Goal: Navigation & Orientation: Find specific page/section

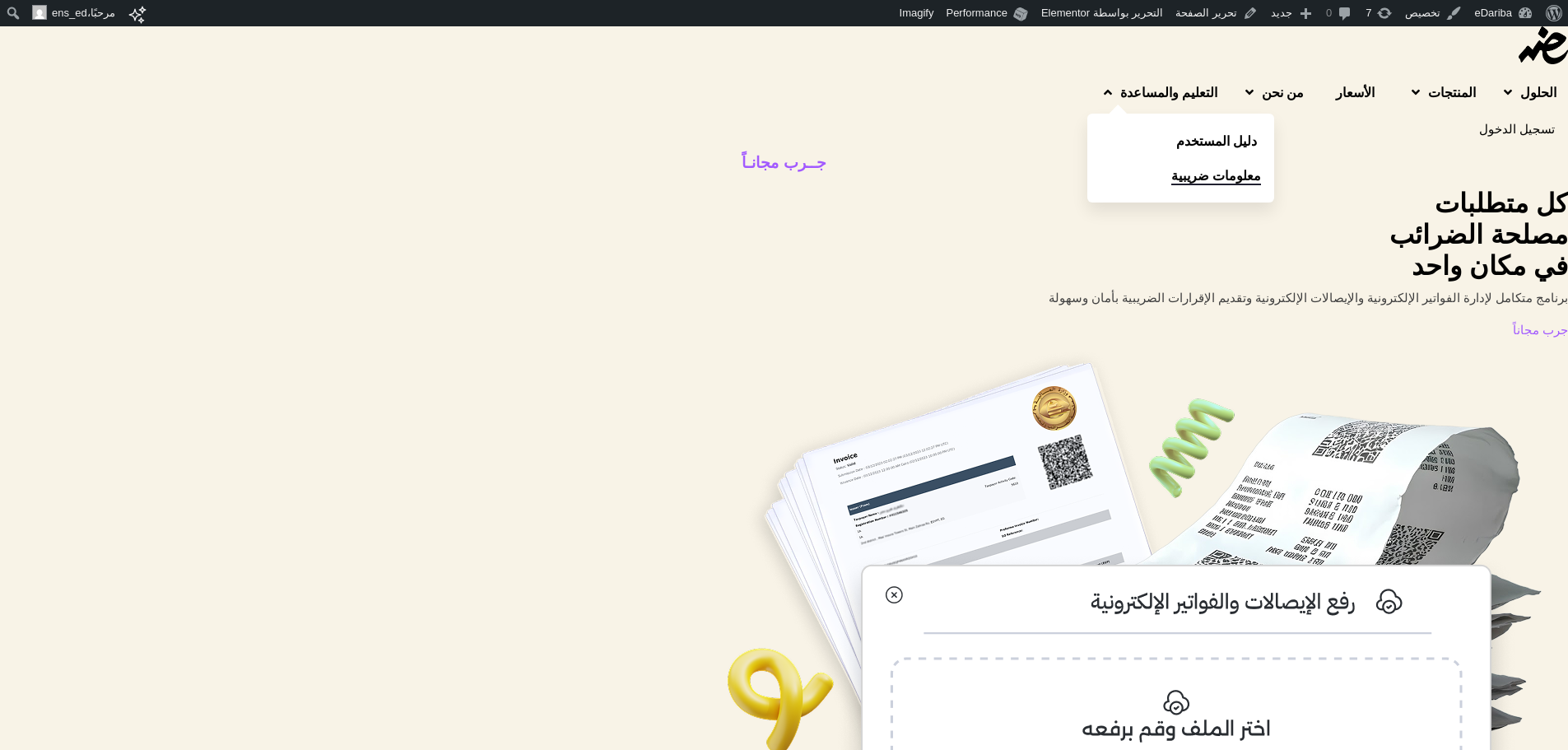
click at [1087, 158] on link "معلومات ضريبية" at bounding box center [1181, 175] width 187 height 34
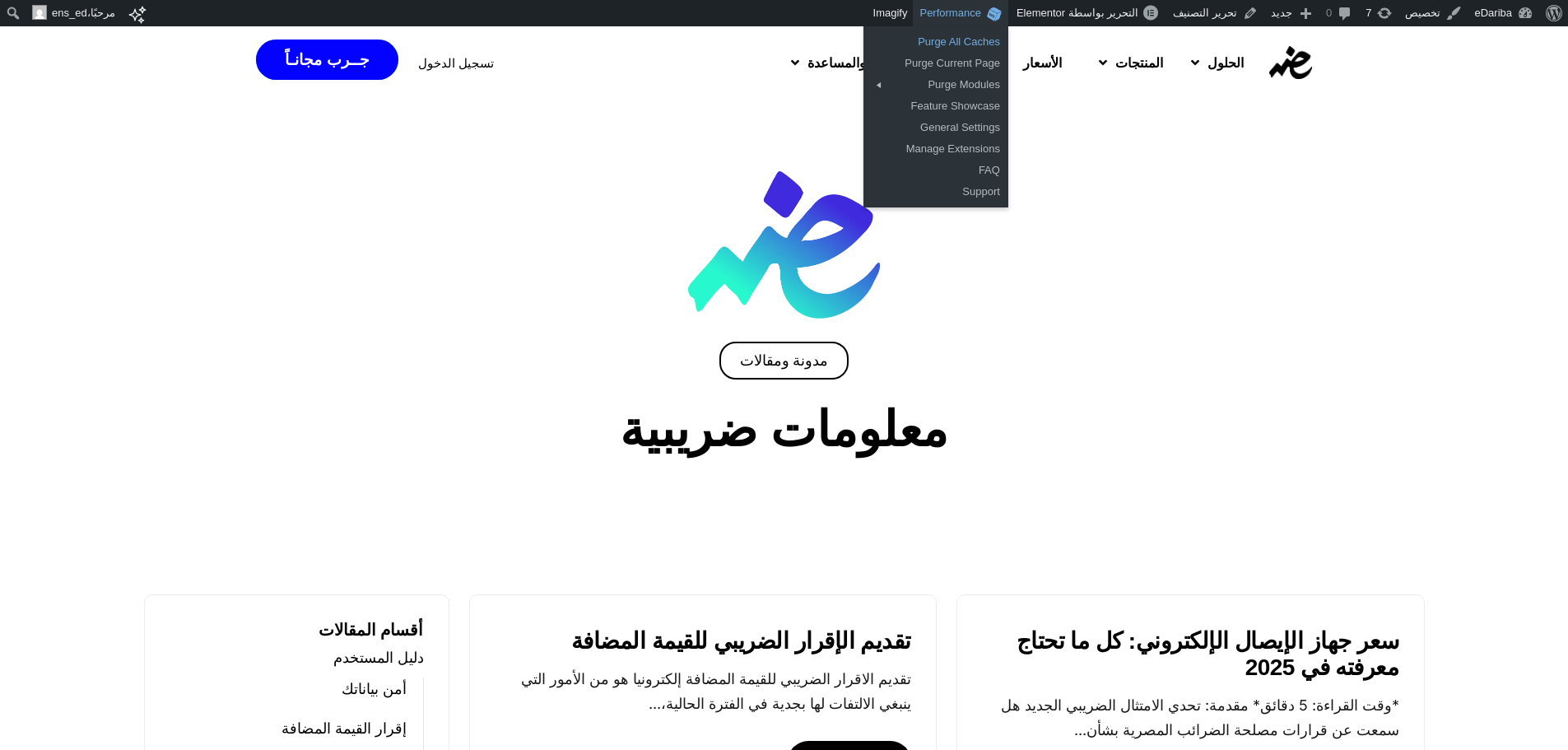
click at [948, 39] on link "Purge All Caches" at bounding box center [935, 42] width 145 height 22
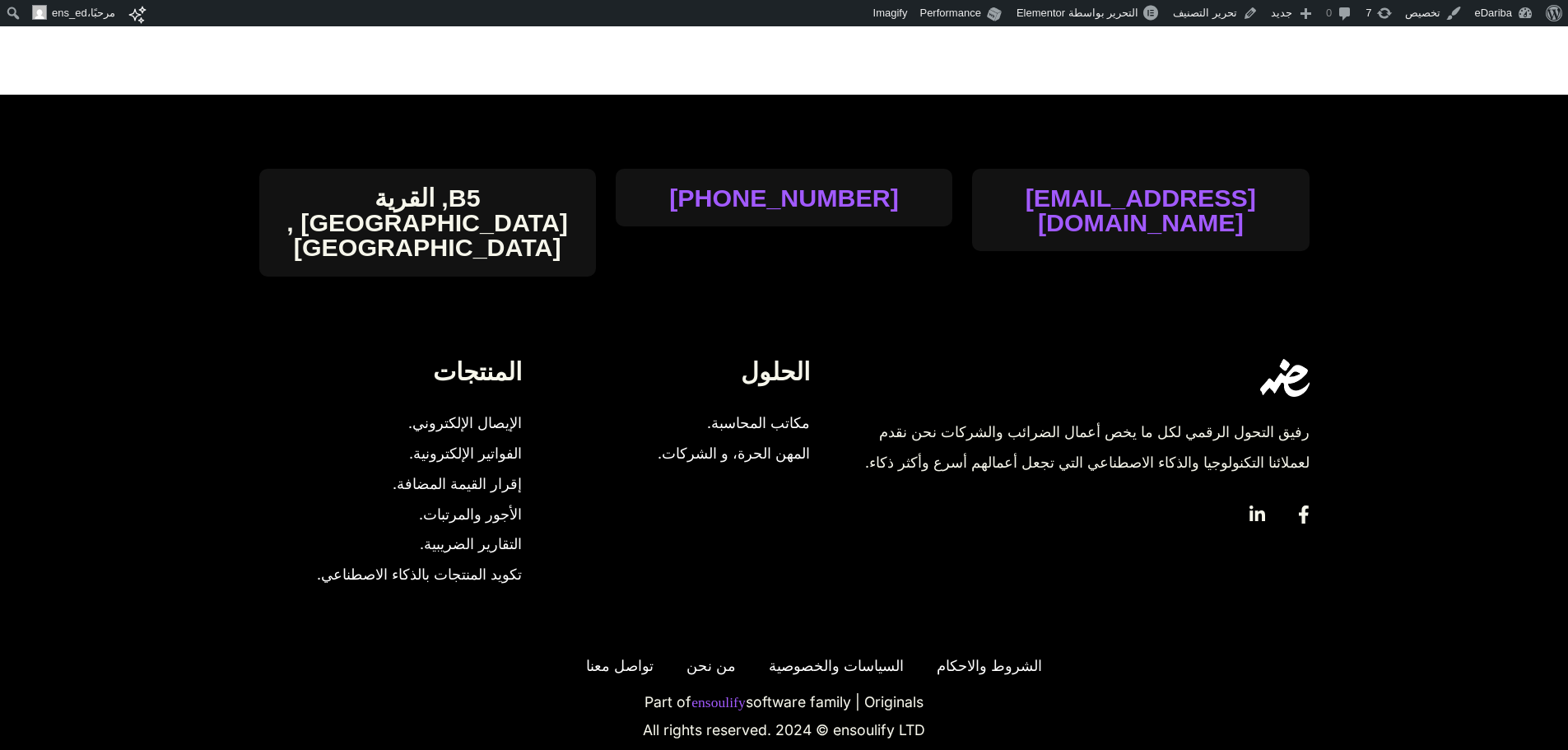
scroll to position [1627, 0]
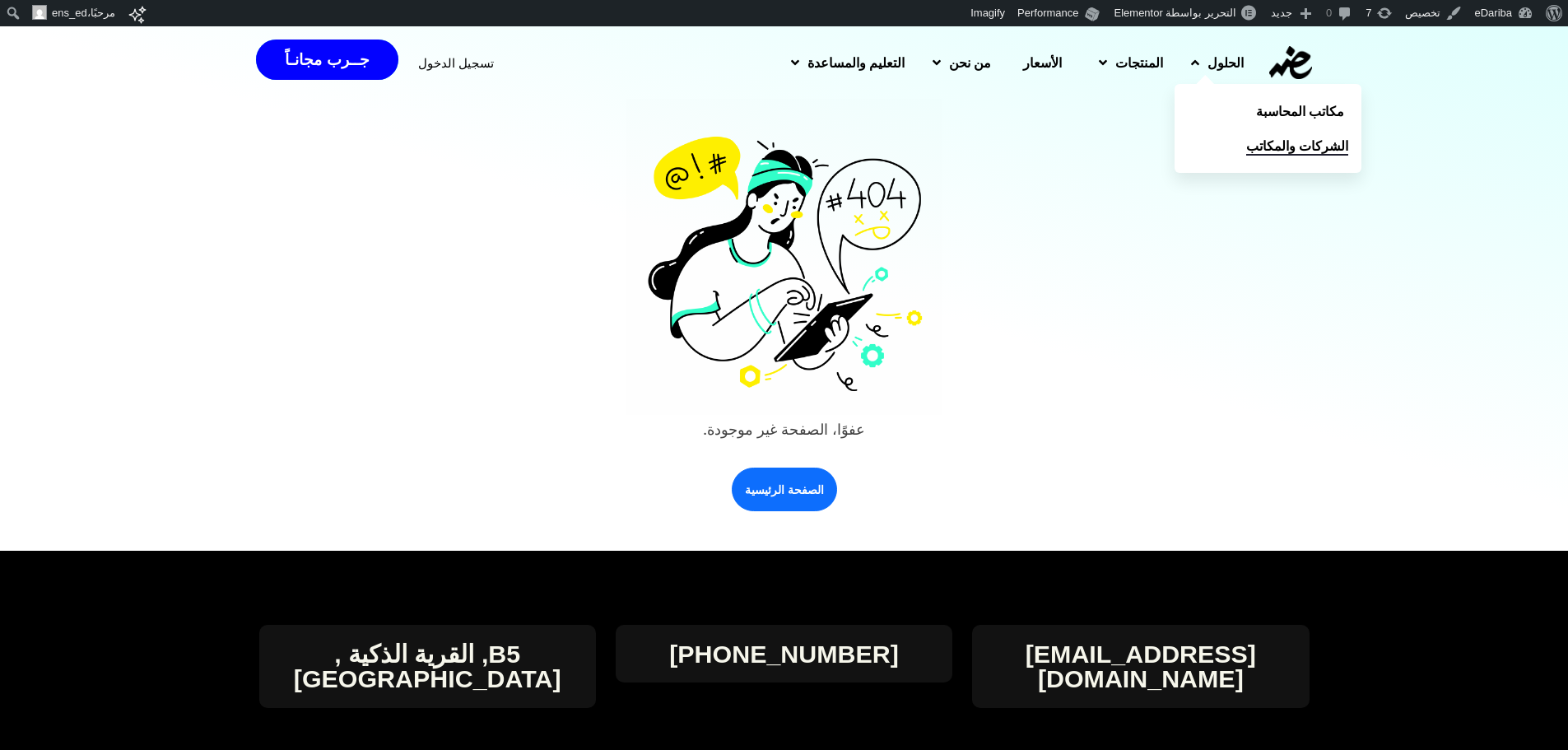
click at [1261, 150] on span "الشركات والمكاتب" at bounding box center [1298, 146] width 102 height 20
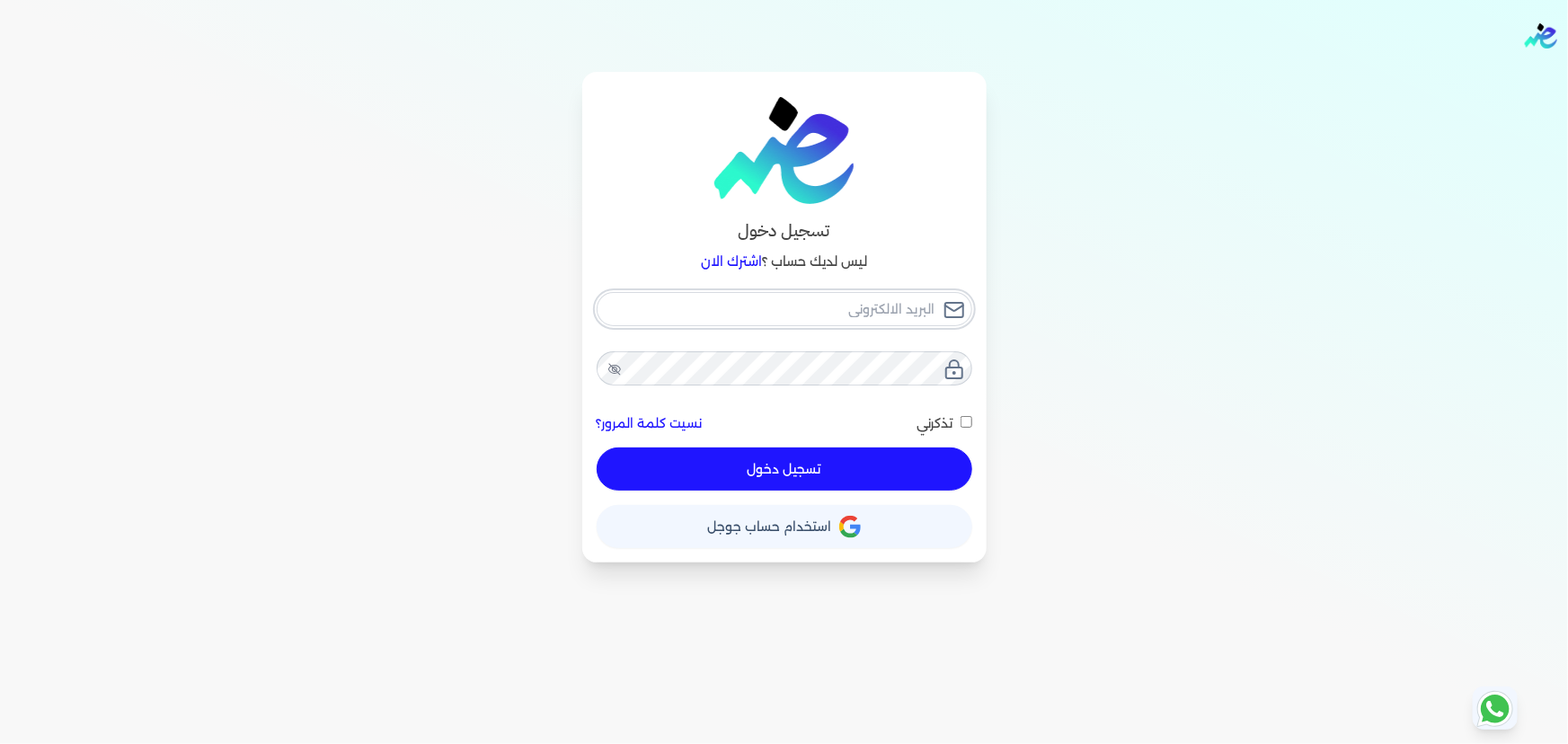
checkbox input "false"
type input "ensoulify2021@gmail.com"
checkbox input "false"
type input "hello@ensoulify.com"
checkbox input "false"
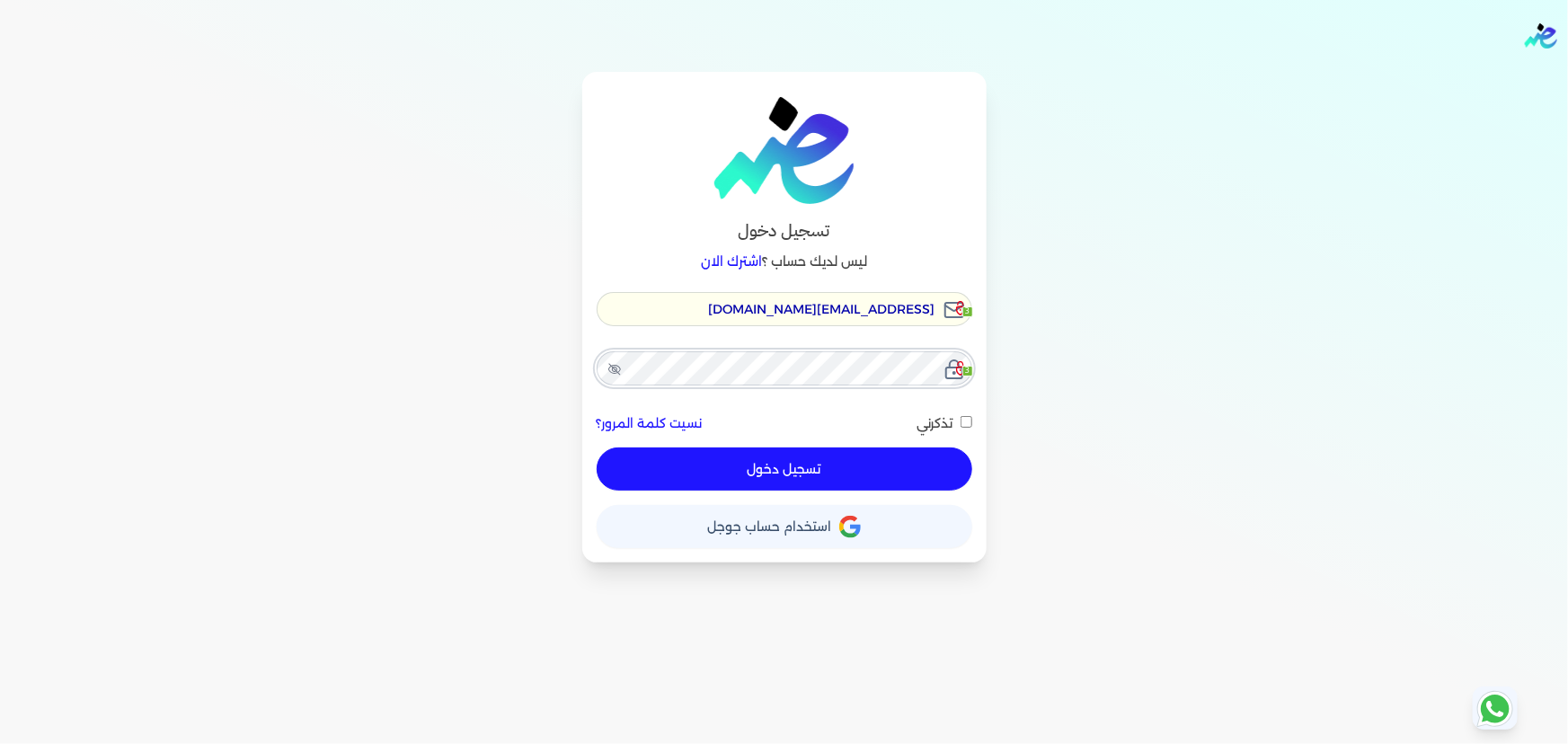
click at [1073, 332] on div "تسجيل دخول ليس لديك حساب ؟ اشترك الان hello@ensoulify.com 3 3 نسيت كلمة المرور؟…" at bounding box center [784, 317] width 1380 height 490
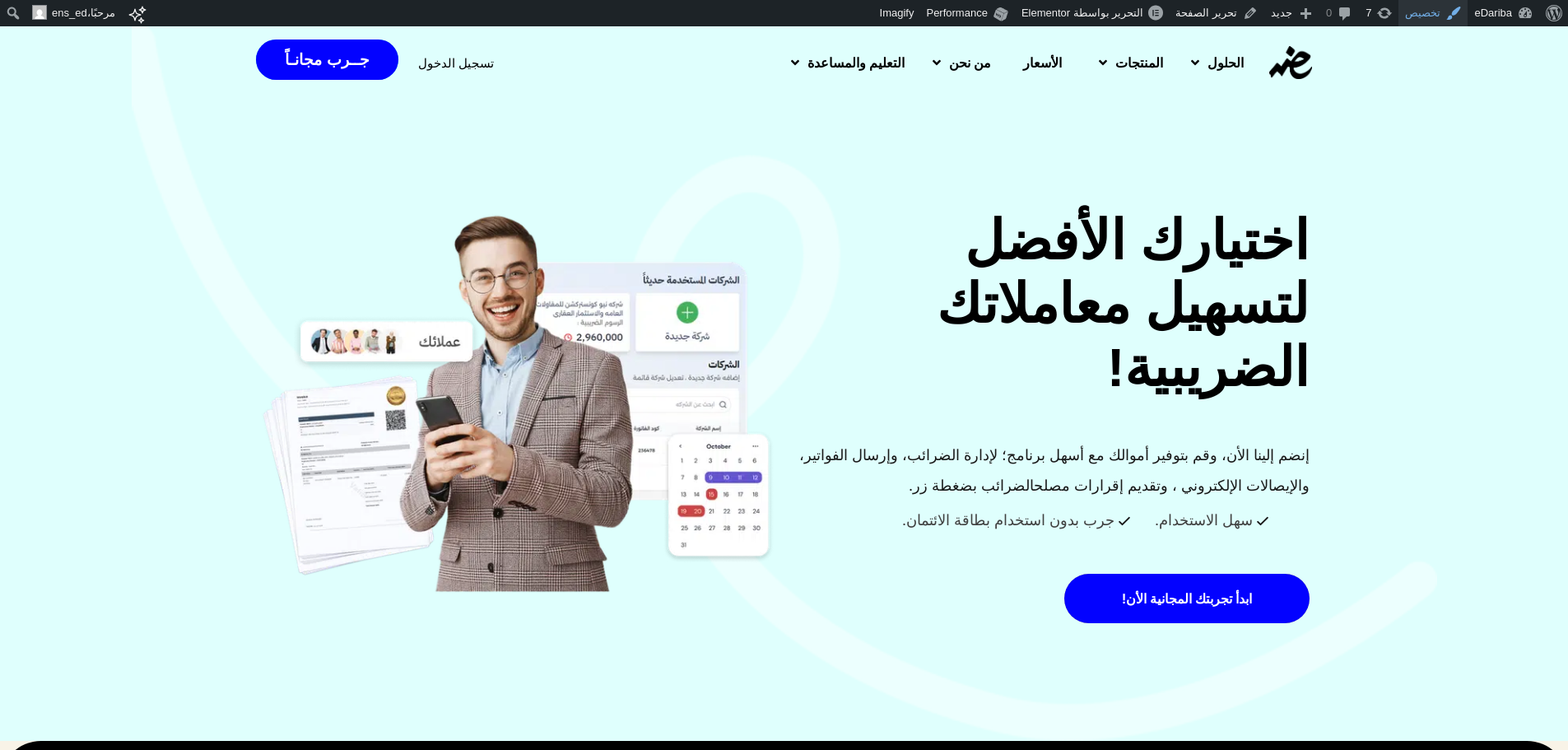
click at [1436, 17] on link "تخصيص" at bounding box center [1433, 13] width 69 height 26
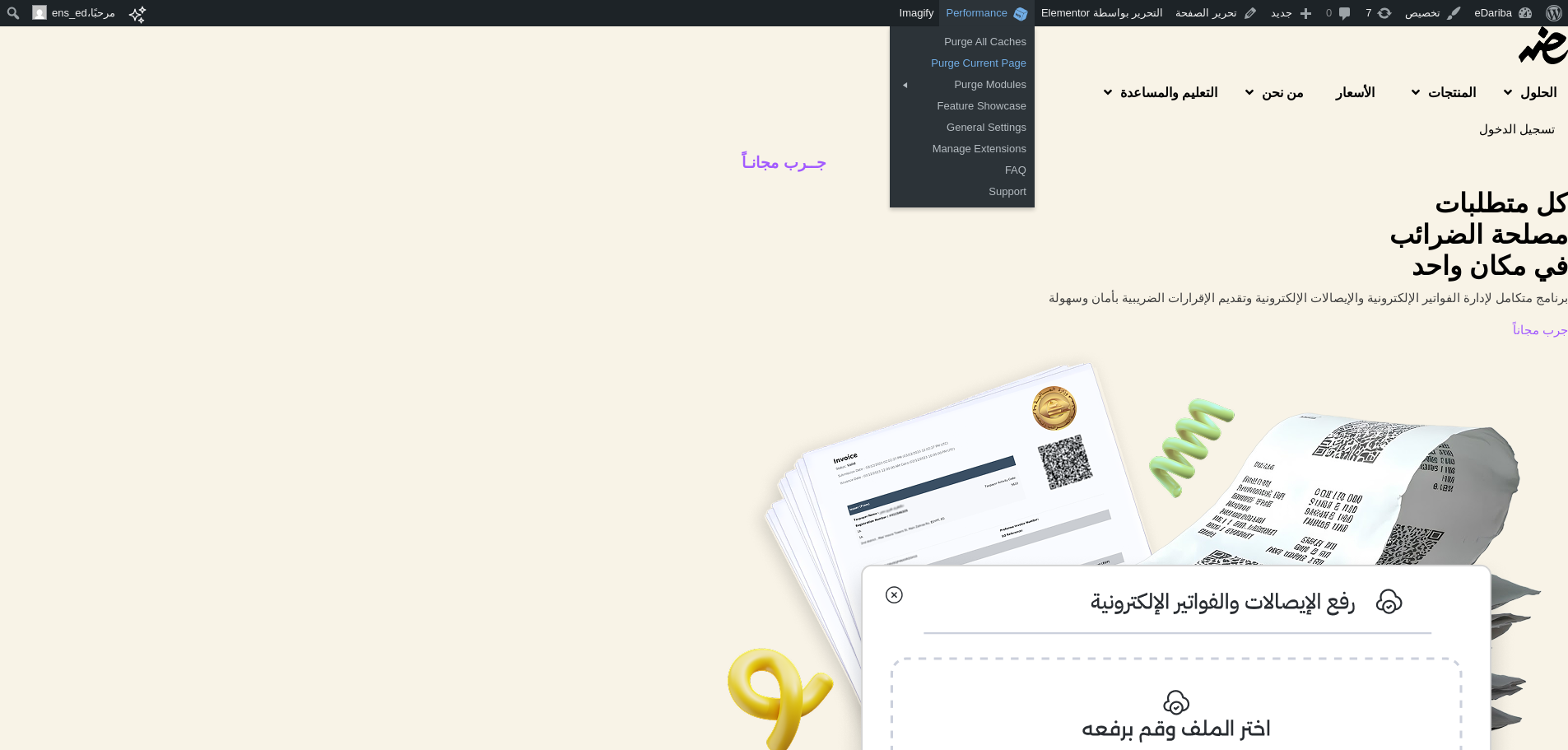
click at [974, 65] on link "Purge Current Page" at bounding box center [961, 64] width 145 height 22
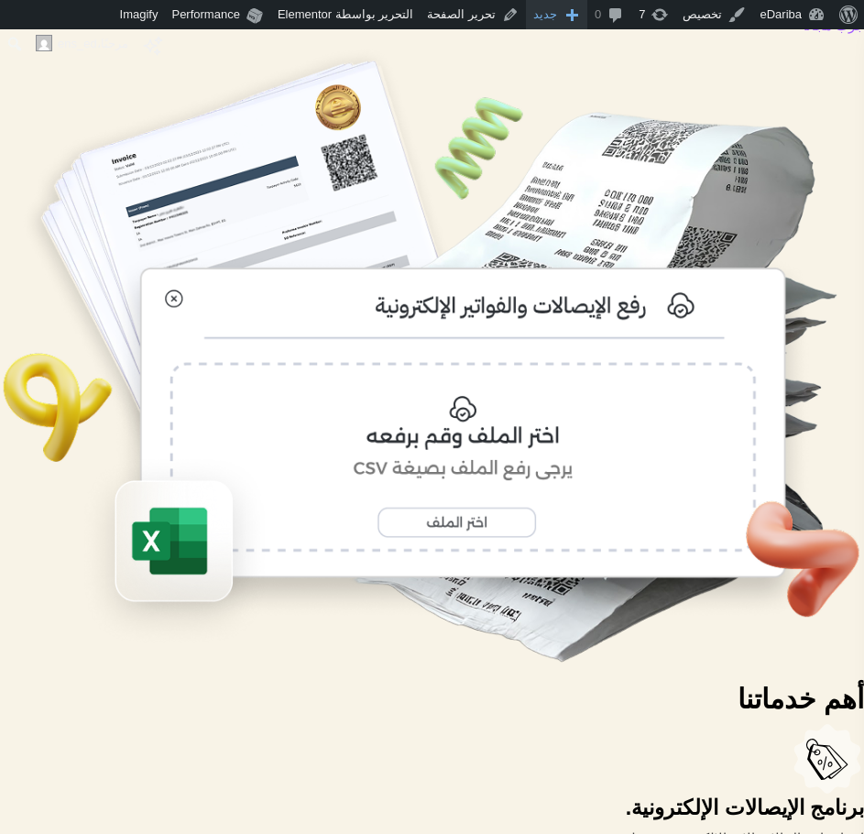
scroll to position [77, 0]
